Goal: Task Accomplishment & Management: Manage account settings

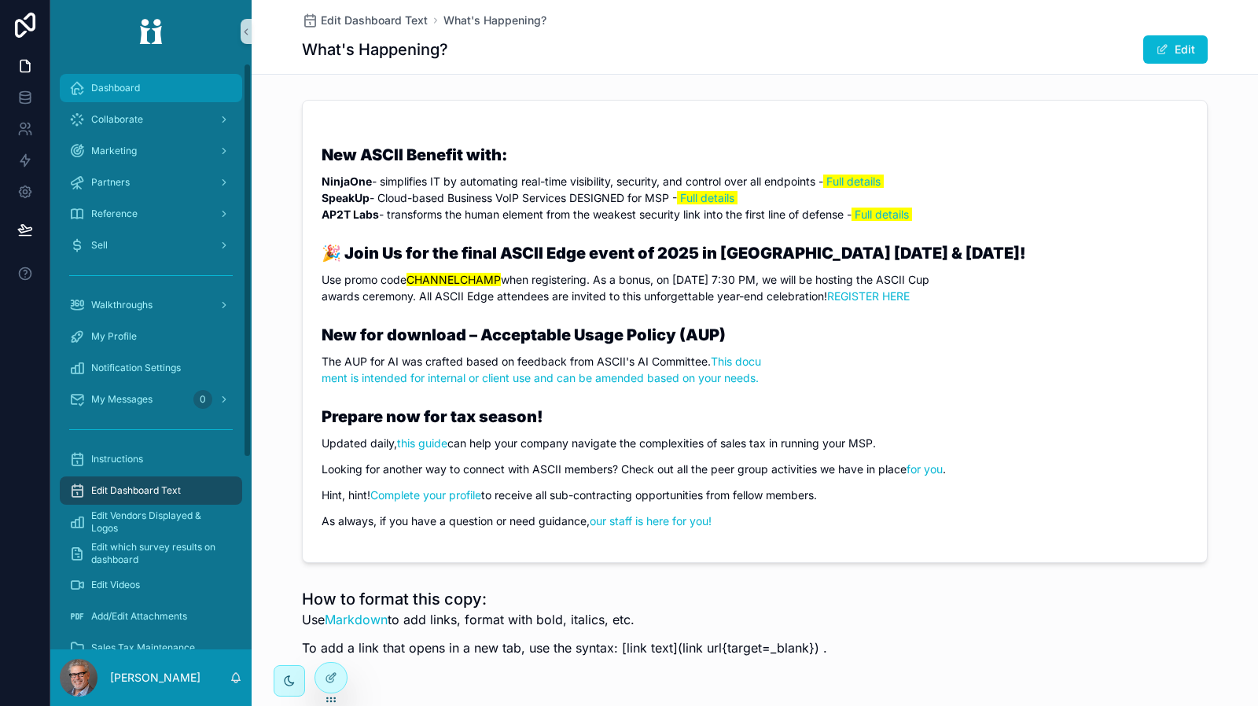
click at [147, 94] on div "Dashboard" at bounding box center [151, 87] width 164 height 25
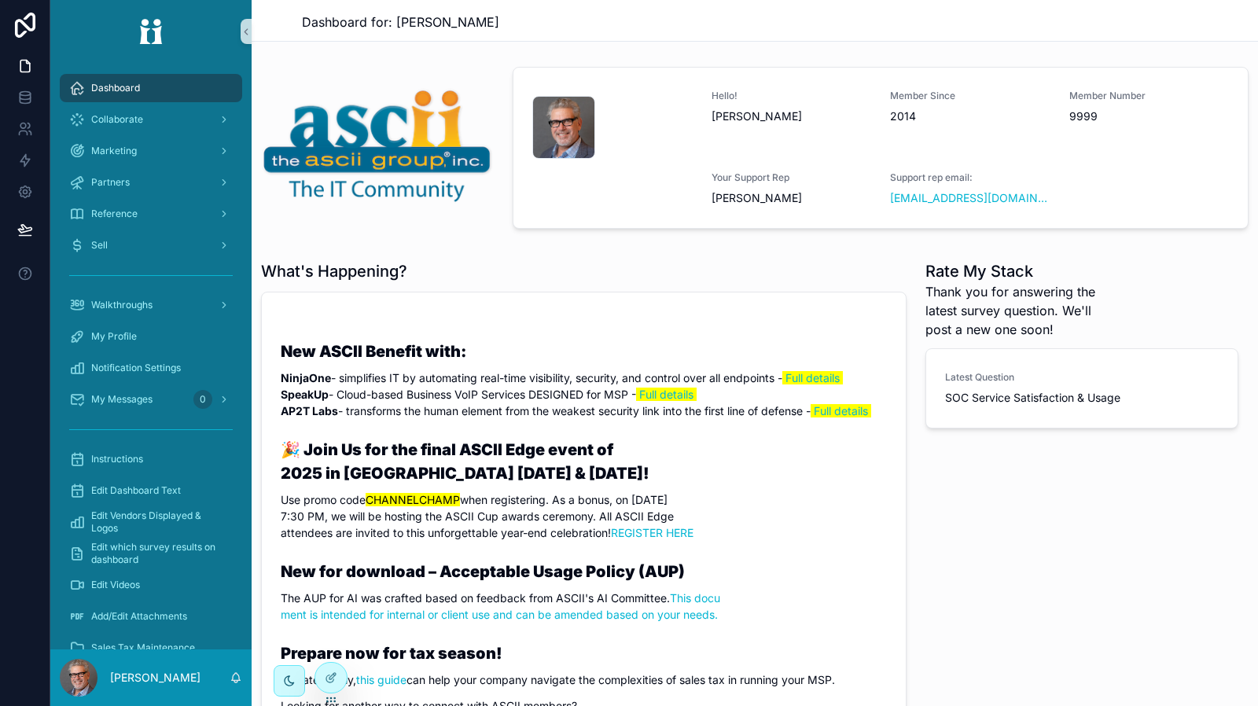
click at [859, 25] on div "Dashboard for: [PERSON_NAME]" at bounding box center [755, 22] width 906 height 19
click at [182, 493] on div "Edit Dashboard Text" at bounding box center [151, 490] width 164 height 25
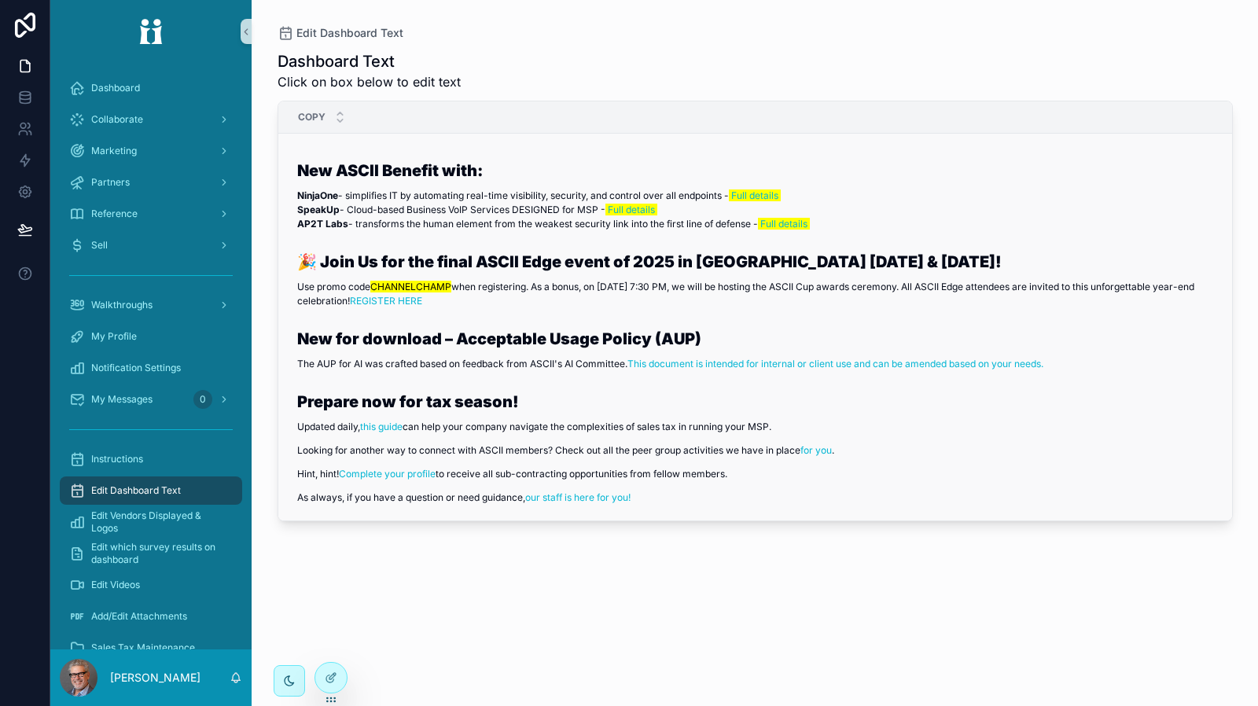
click at [999, 171] on h3 "New ASCII Benefit with:" at bounding box center [762, 171] width 930 height 24
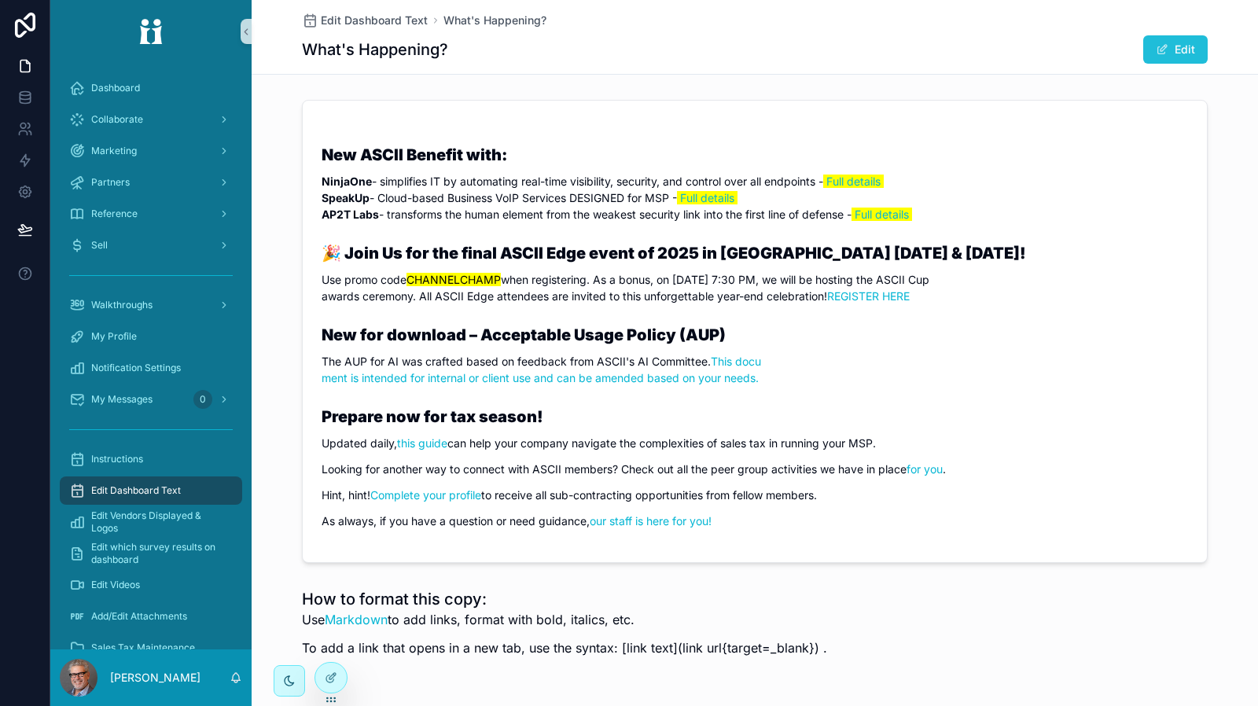
click at [1156, 50] on span "scrollable content" at bounding box center [1162, 49] width 13 height 13
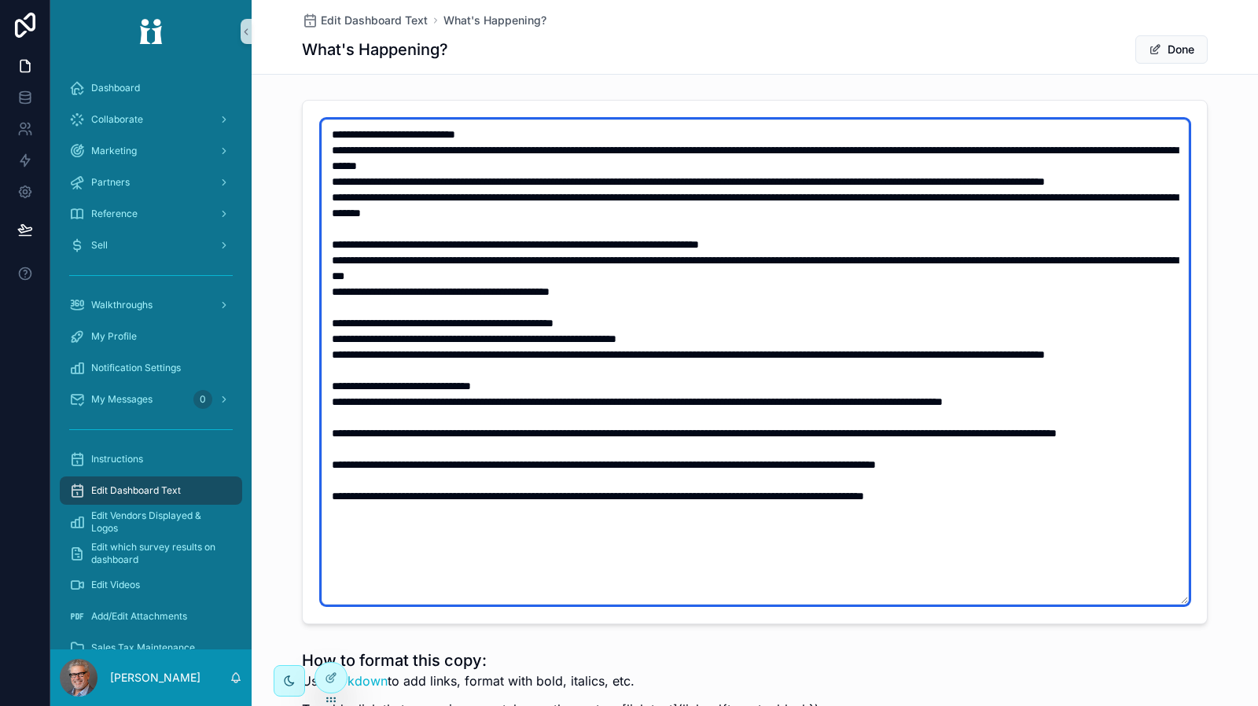
click at [906, 147] on textarea "scrollable content" at bounding box center [755, 362] width 867 height 485
click at [937, 213] on textarea "scrollable content" at bounding box center [755, 362] width 867 height 485
click at [759, 179] on textarea "scrollable content" at bounding box center [755, 362] width 867 height 485
type textarea "**********"
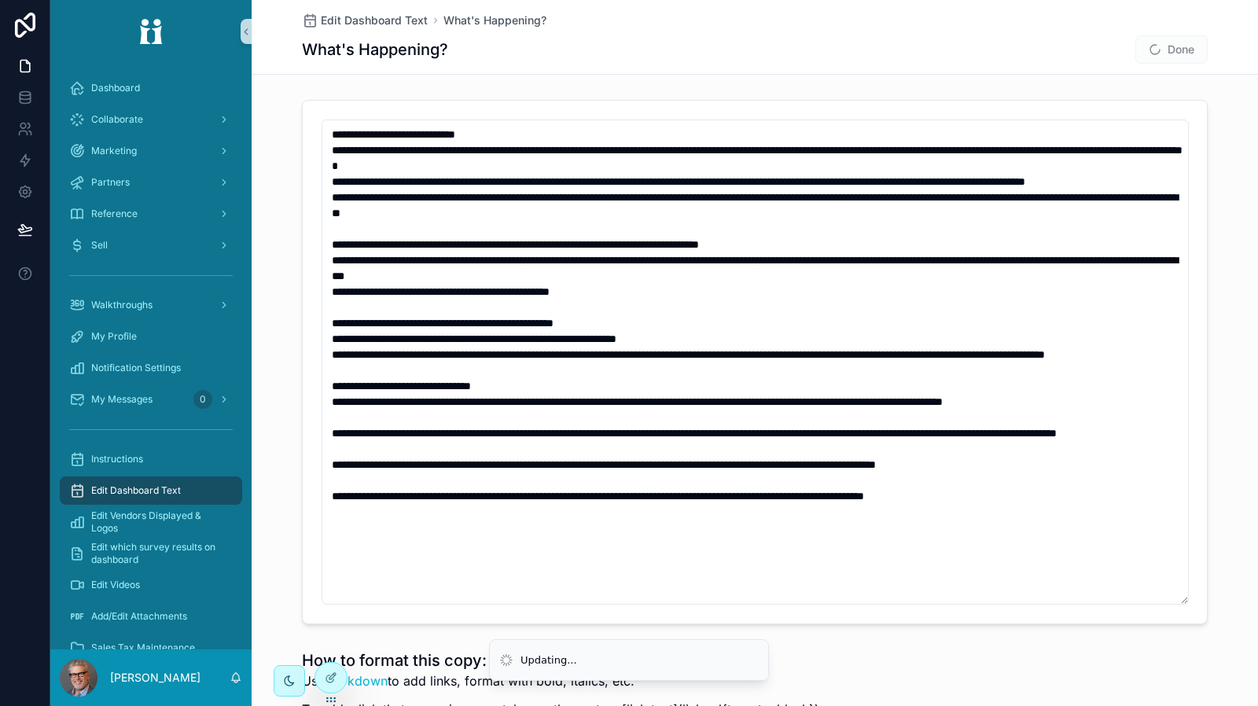
click at [1162, 48] on span "Done" at bounding box center [1172, 49] width 72 height 28
click at [1180, 45] on button "Done" at bounding box center [1172, 49] width 72 height 28
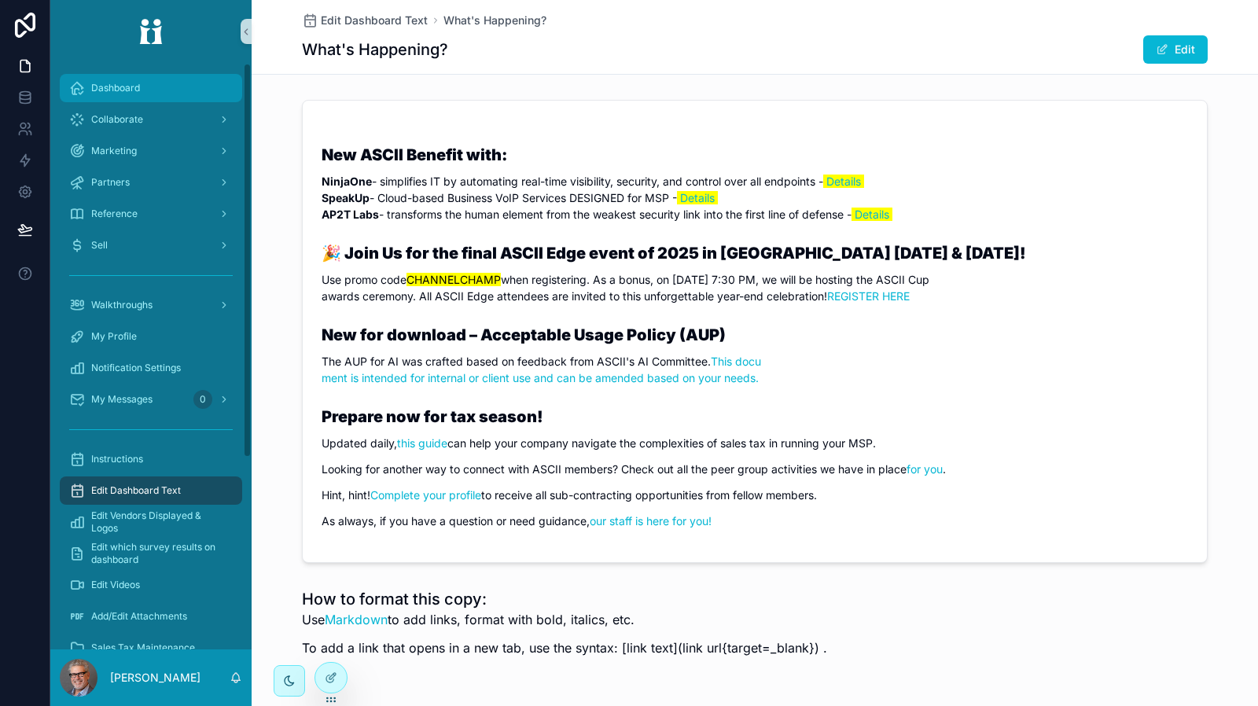
click at [127, 101] on link "Dashboard" at bounding box center [151, 88] width 182 height 28
